Goal: Check status: Verify the current state of an ongoing process or item

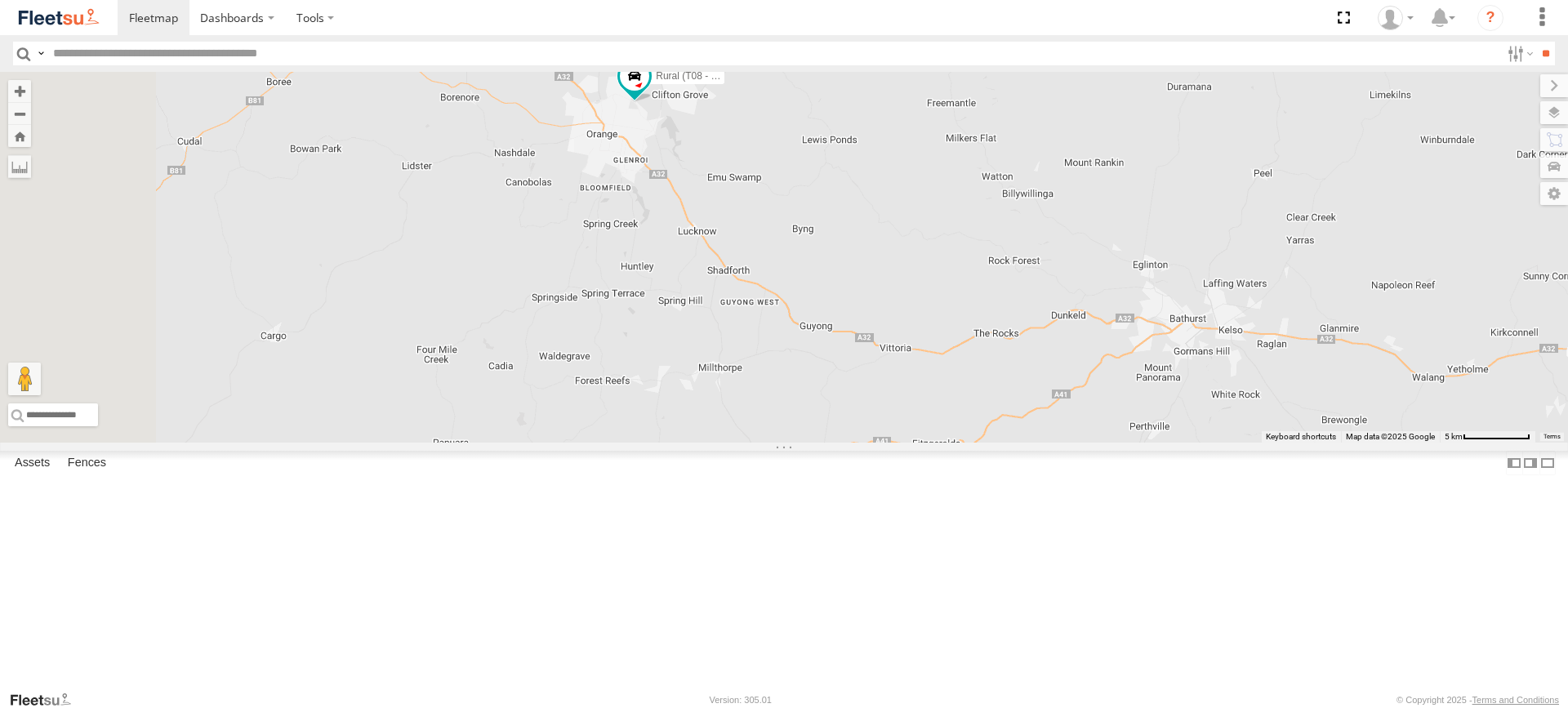
drag, startPoint x: 725, startPoint y: 239, endPoint x: 875, endPoint y: 260, distance: 151.5
click at [875, 260] on div "Brookvale (T10 - Gary) Rural (T08 - Matt) Revesby (T07 - Dave) SPARE (T04)" at bounding box center [784, 256] width 1568 height 371
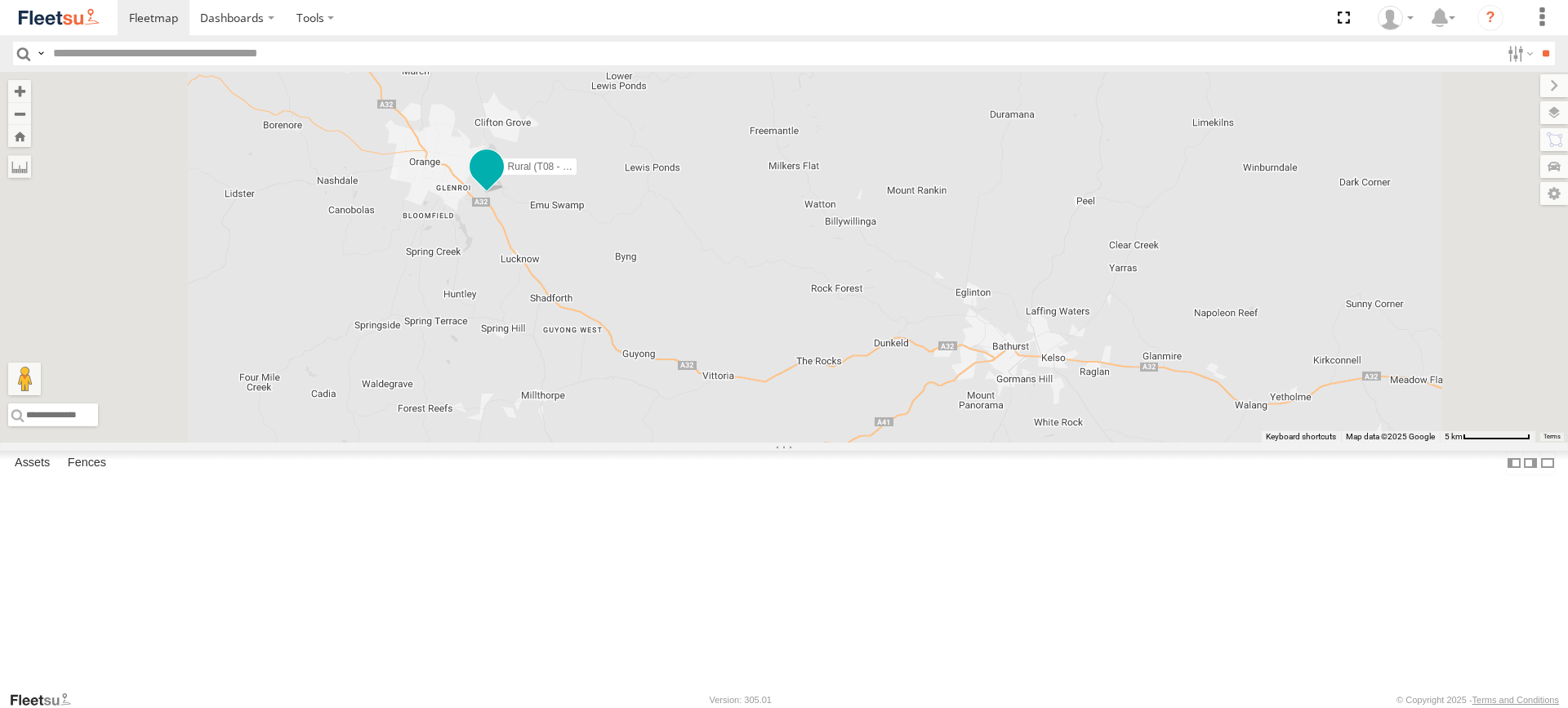
click at [502, 182] on span at bounding box center [487, 167] width 30 height 30
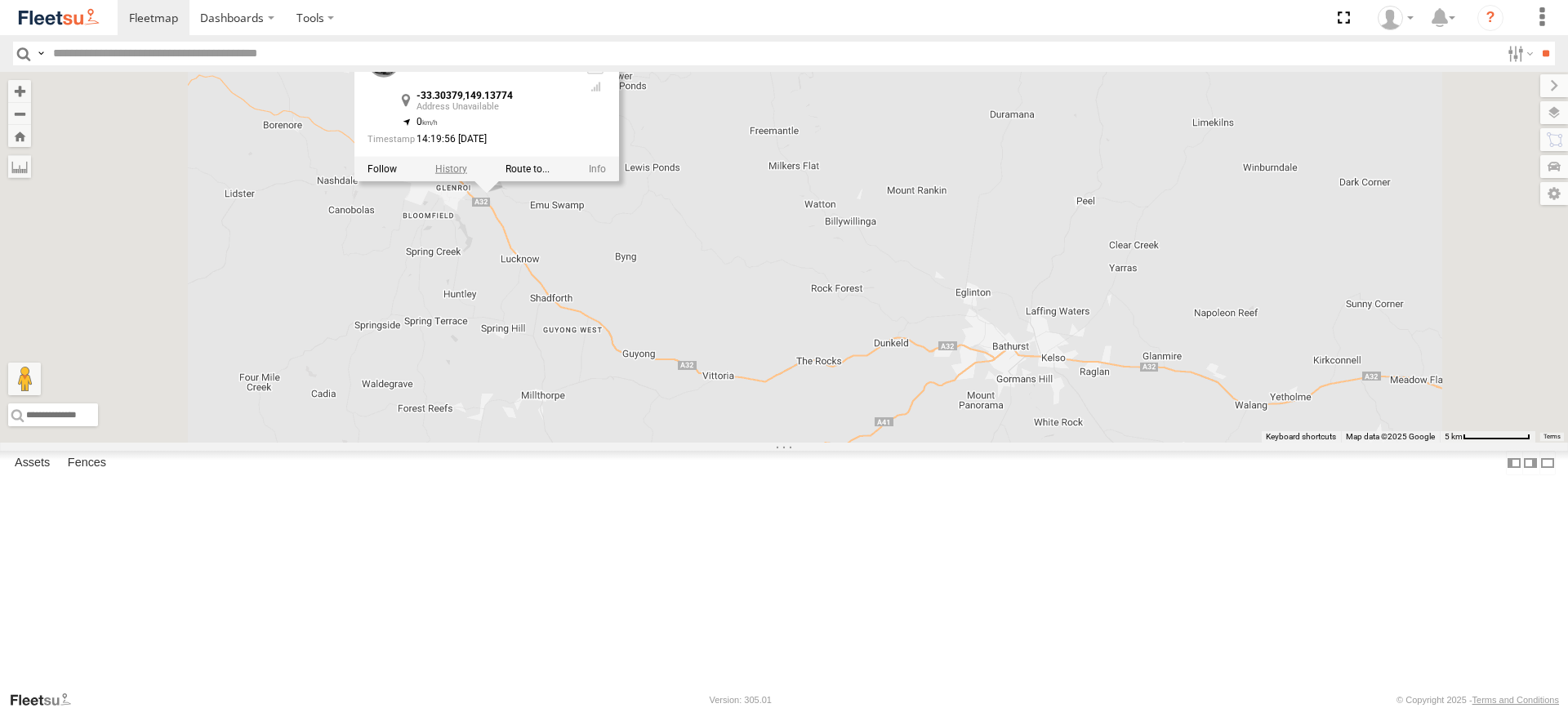
click at [467, 175] on label at bounding box center [451, 169] width 32 height 11
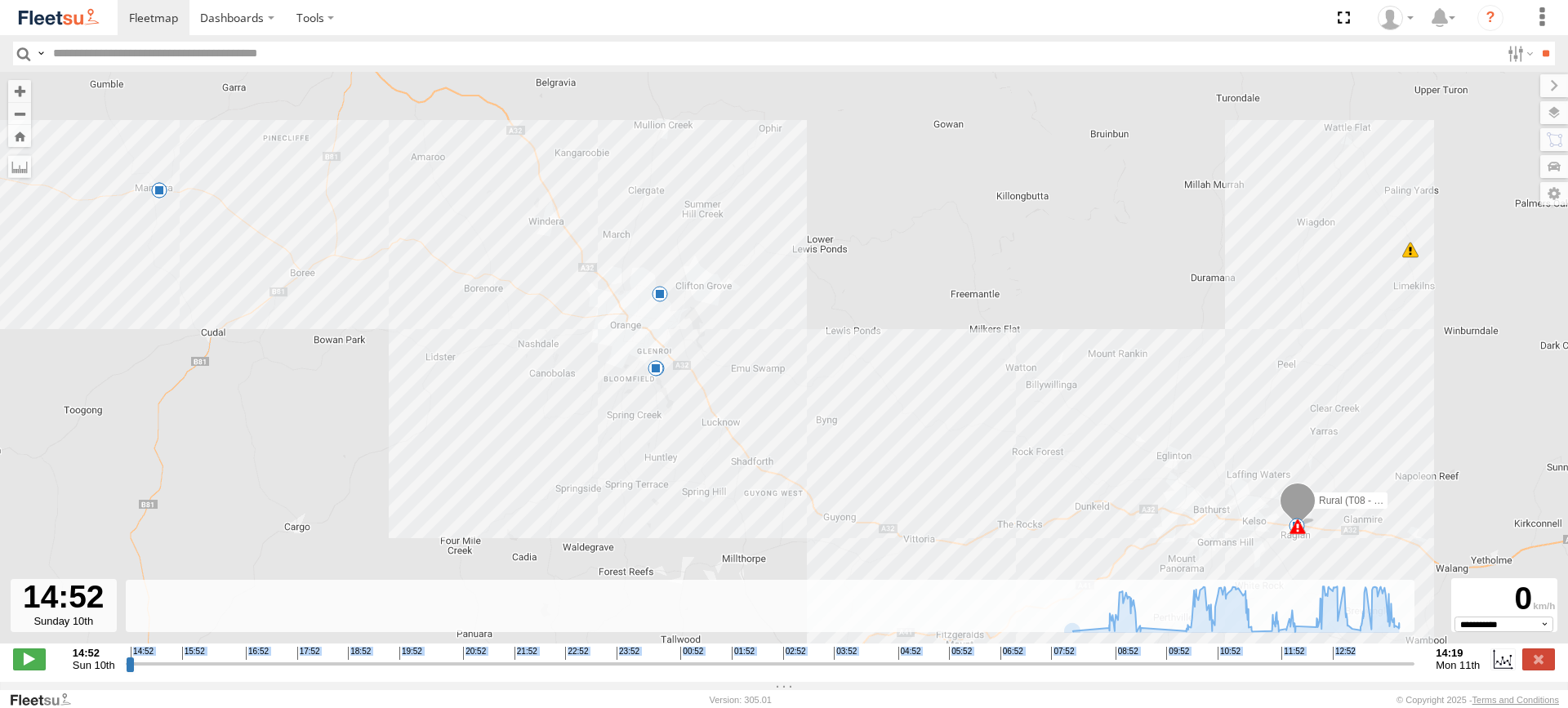
drag, startPoint x: 124, startPoint y: 671, endPoint x: 328, endPoint y: 678, distance: 204.1
click at [334, 672] on div "14:52 Sun 10th Created with Highcharts 6.0.7 [DOMAIN_NAME] 14:52 15:52 16:52 17…" at bounding box center [784, 659] width 1542 height 24
drag, startPoint x: 129, startPoint y: 669, endPoint x: 1425, endPoint y: 677, distance: 1296.0
type input "**********"
click at [1416, 672] on input "range" at bounding box center [770, 663] width 1289 height 16
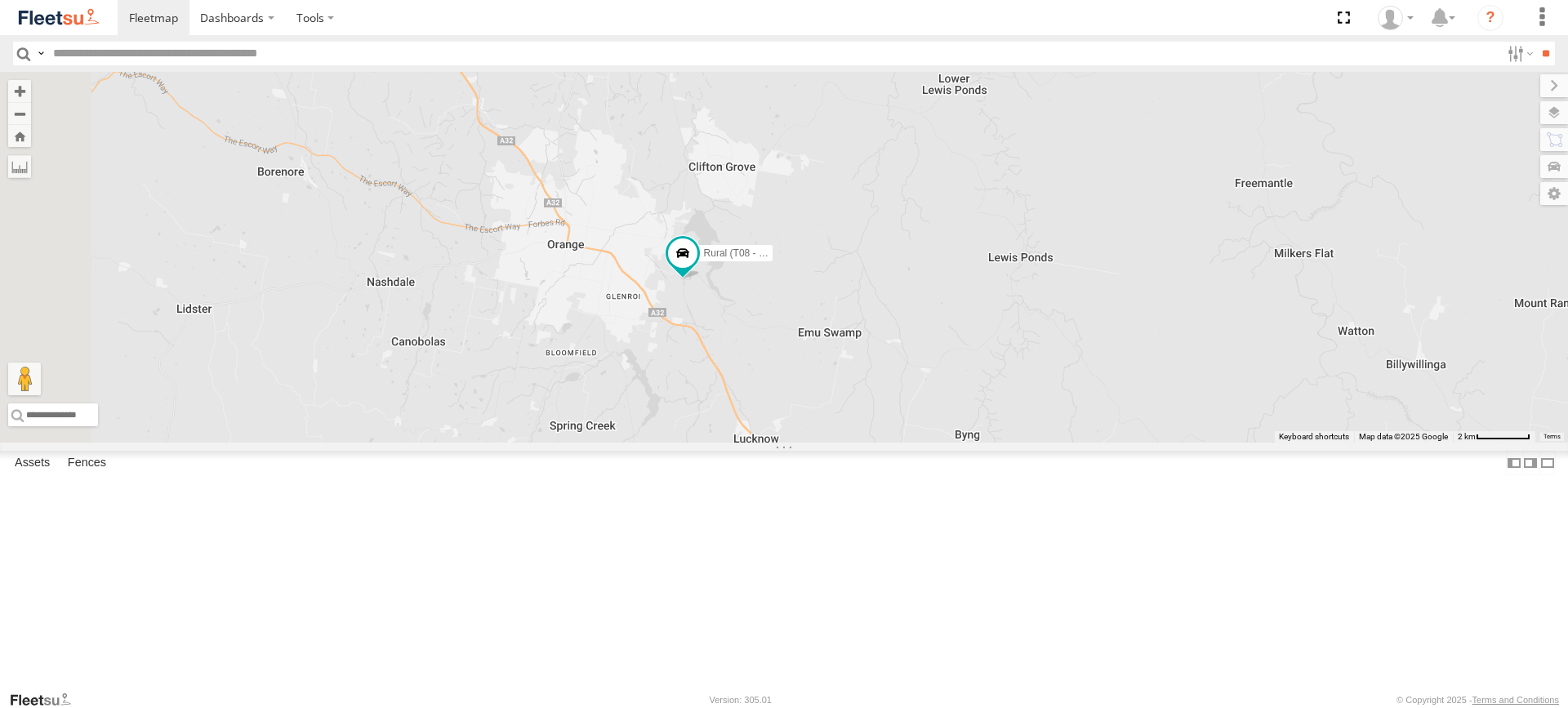
drag, startPoint x: 527, startPoint y: 310, endPoint x: 889, endPoint y: 321, distance: 362.2
click at [889, 321] on div "Brookvale (T10 - Gary) Rural (T08 - Matt) Revesby (T07 - Dave) SPARE (T04)" at bounding box center [784, 256] width 1568 height 371
